Goal: Task Accomplishment & Management: Complete application form

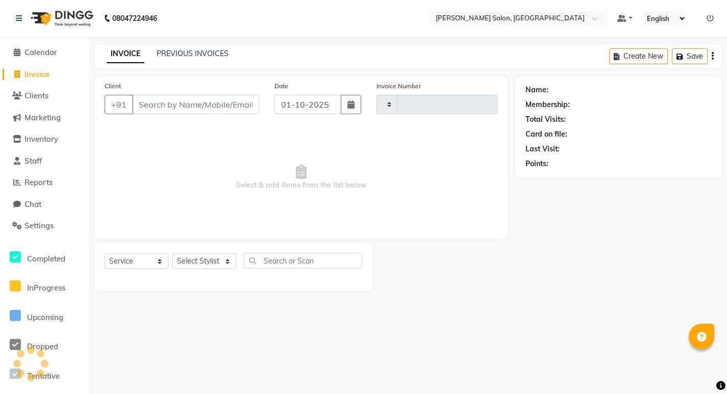
select select "service"
click at [172, 254] on select "Select Stylist" at bounding box center [204, 262] width 64 height 16
click at [194, 262] on select "Select Stylist" at bounding box center [204, 262] width 64 height 16
type input "0860"
select select "7550"
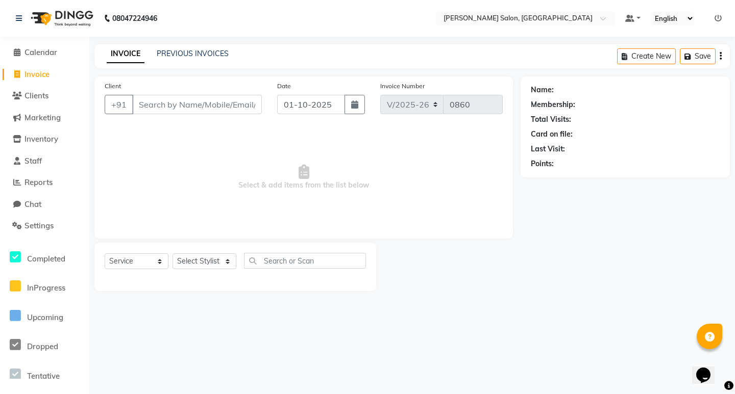
select select "89607"
click at [172, 254] on select "Select Stylist [PERSON_NAME] [PERSON_NAME] Manager [PERSON_NAME] Poonam Pakire …" at bounding box center [204, 262] width 64 height 16
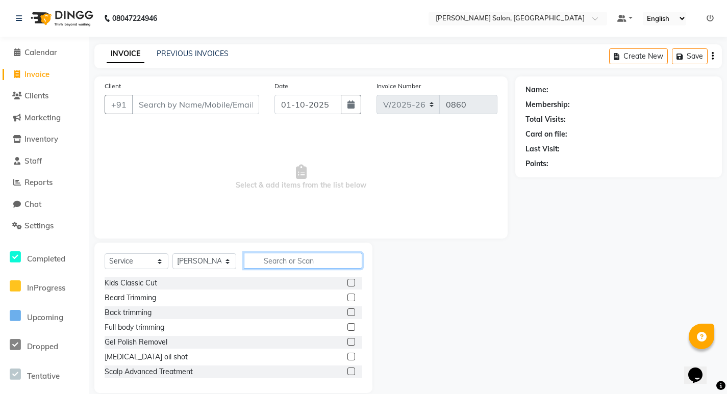
click at [282, 263] on input "text" at bounding box center [303, 261] width 118 height 16
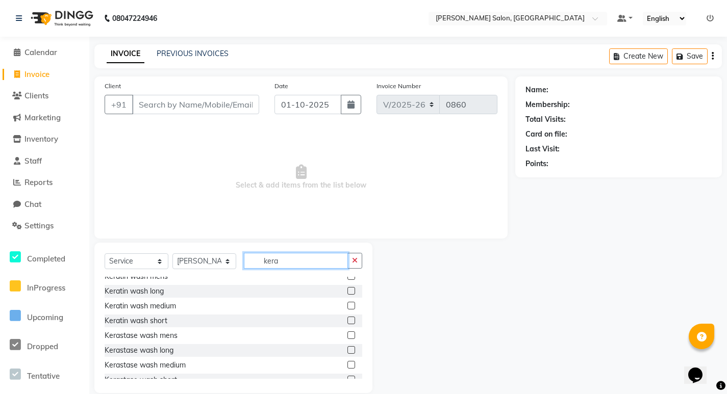
type input "kera"
click at [347, 306] on label at bounding box center [351, 306] width 8 height 8
click at [347, 306] on input "checkbox" at bounding box center [350, 306] width 7 height 7
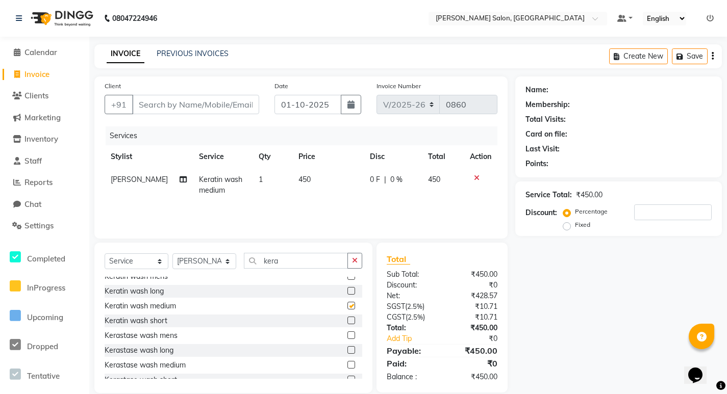
checkbox input "false"
click at [279, 260] on input "kera" at bounding box center [296, 261] width 104 height 16
type input "k"
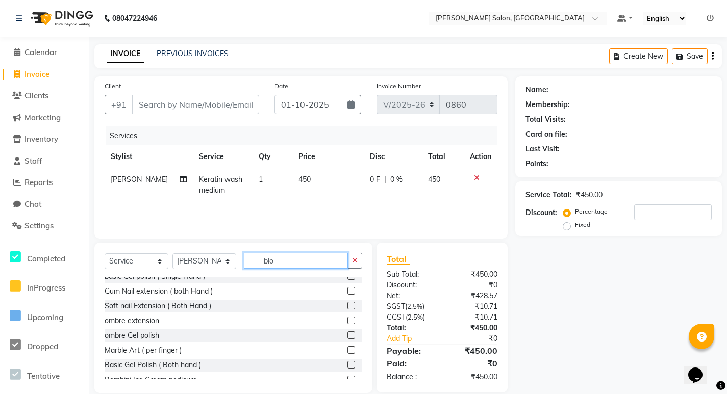
scroll to position [0, 0]
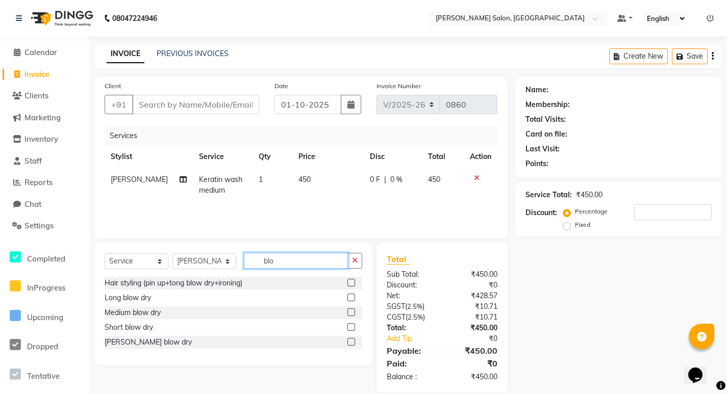
type input "blo"
click at [353, 315] on label at bounding box center [351, 313] width 8 height 8
click at [353, 315] on input "checkbox" at bounding box center [350, 313] width 7 height 7
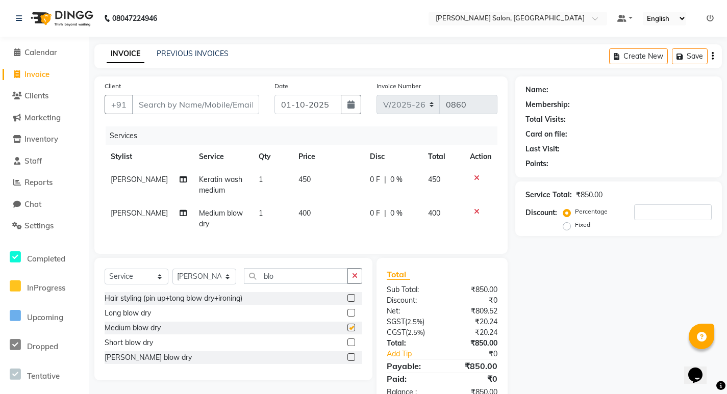
checkbox input "false"
click at [314, 284] on input "blo" at bounding box center [296, 276] width 104 height 16
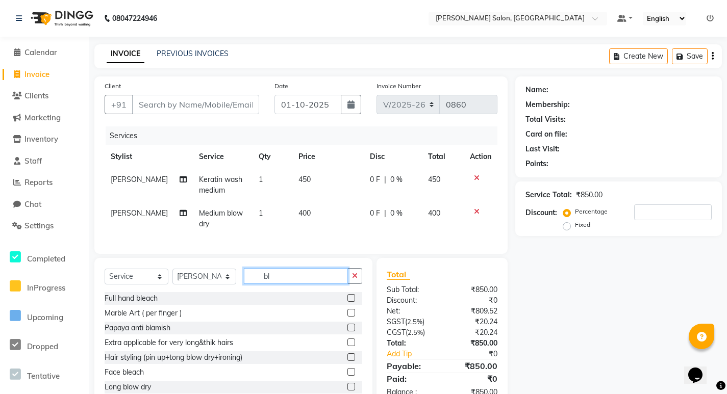
type input "b"
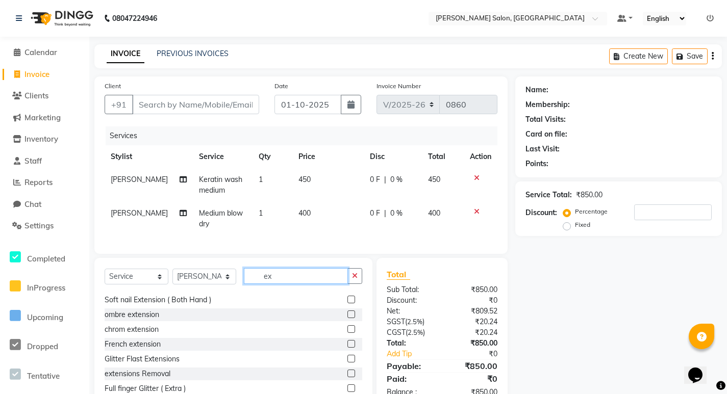
scroll to position [153, 0]
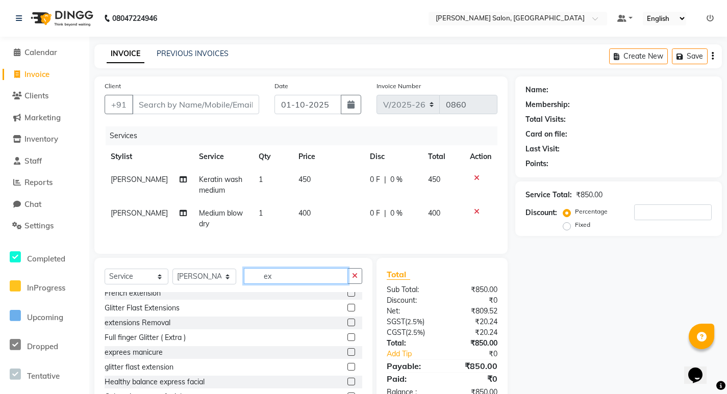
type input "ex"
click at [347, 341] on label at bounding box center [351, 338] width 8 height 8
click at [347, 341] on input "checkbox" at bounding box center [350, 338] width 7 height 7
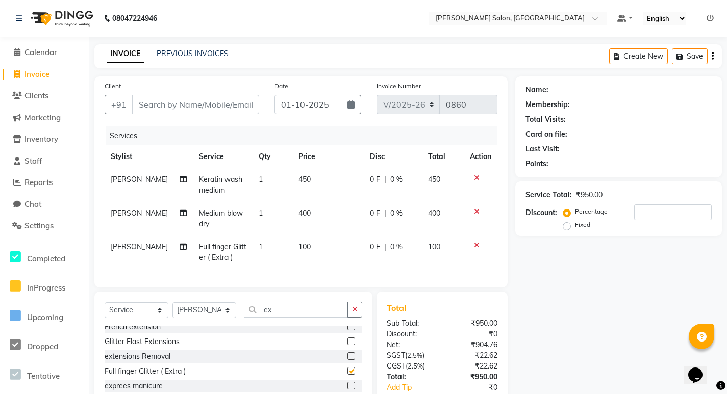
checkbox input "false"
click at [352, 313] on icon "button" at bounding box center [355, 309] width 6 height 7
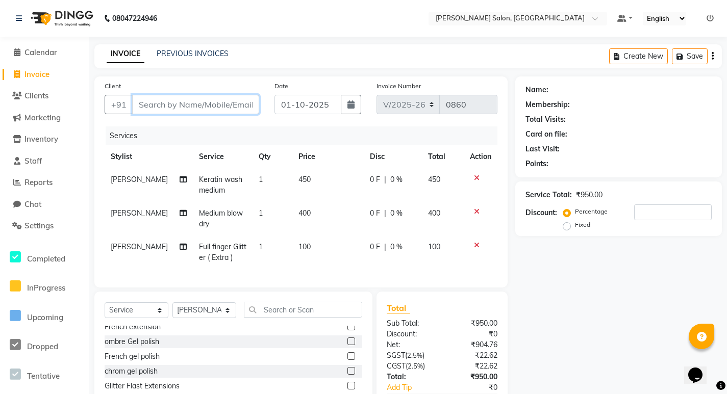
click at [198, 110] on input "Client" at bounding box center [195, 104] width 127 height 19
type input "9"
type input "0"
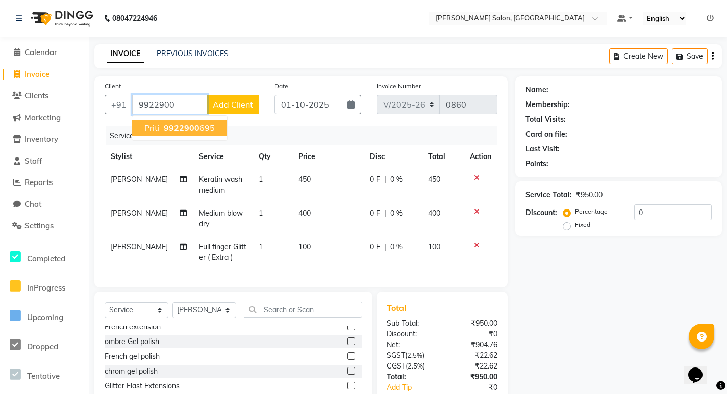
click at [182, 125] on span "9922900" at bounding box center [182, 128] width 36 height 10
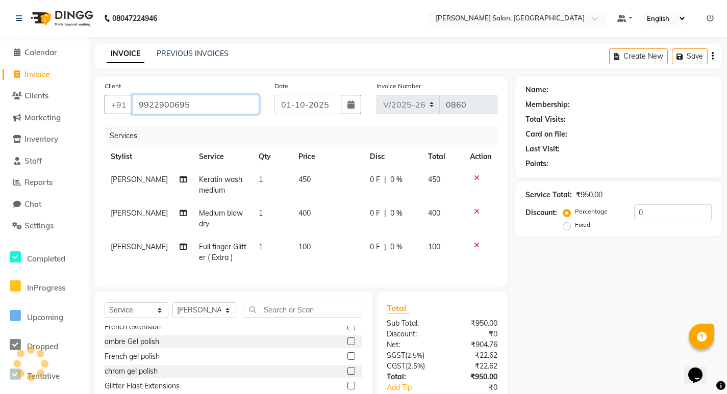
type input "9922900695"
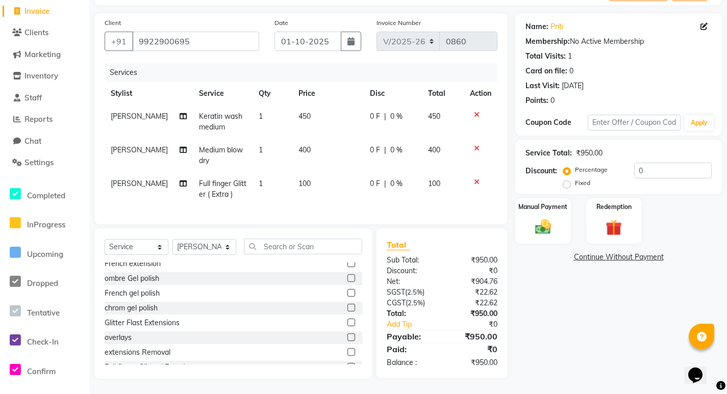
scroll to position [71, 0]
click at [545, 220] on img at bounding box center [544, 226] width 28 height 19
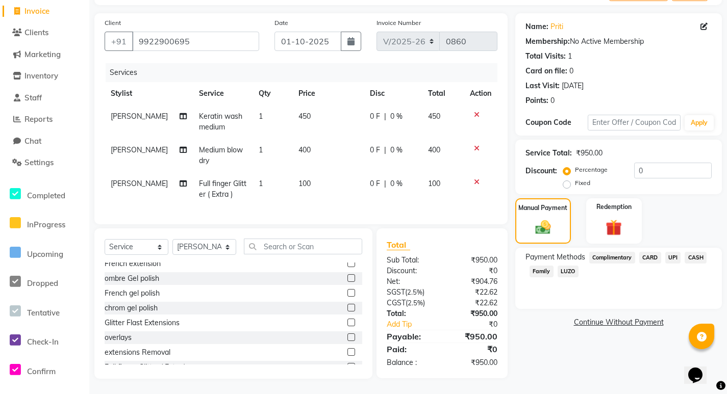
click at [669, 252] on span "UPI" at bounding box center [673, 258] width 16 height 12
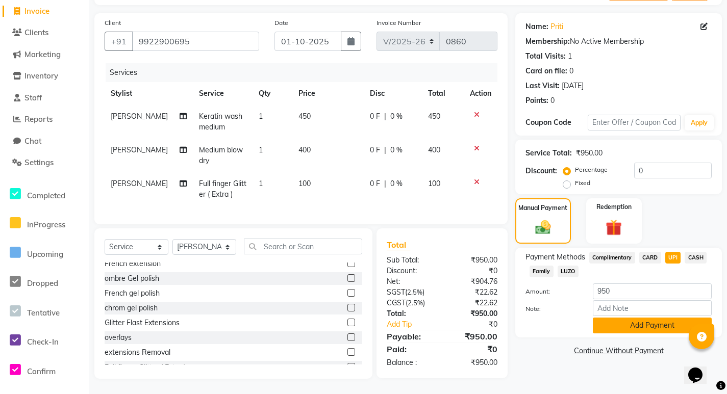
click at [632, 319] on button "Add Payment" at bounding box center [652, 326] width 119 height 16
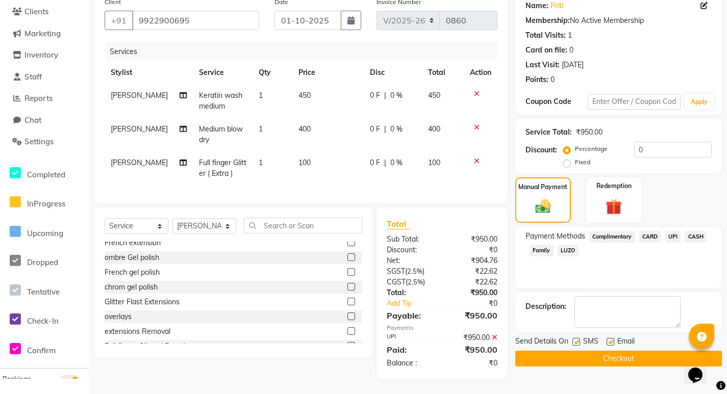
scroll to position [92, 0]
click at [598, 351] on button "Checkout" at bounding box center [618, 359] width 207 height 16
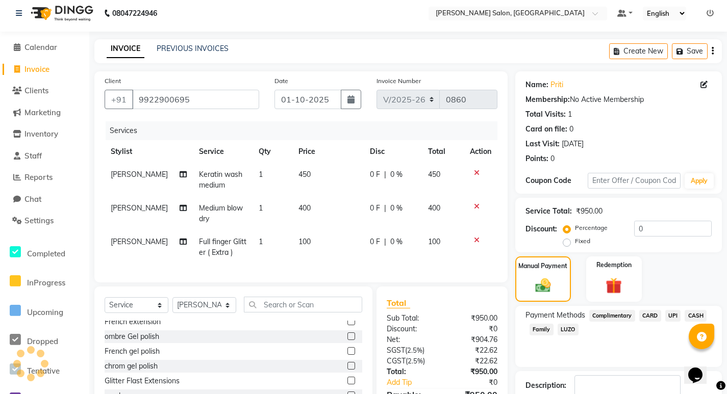
scroll to position [0, 0]
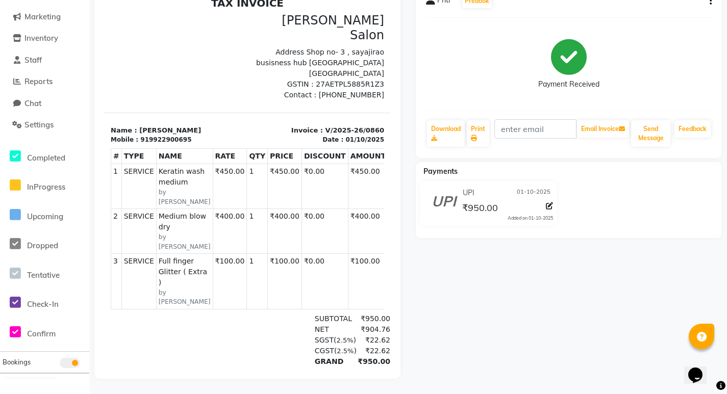
drag, startPoint x: 378, startPoint y: 346, endPoint x: 491, endPoint y: 285, distance: 128.3
